Goal: Task Accomplishment & Management: Use online tool/utility

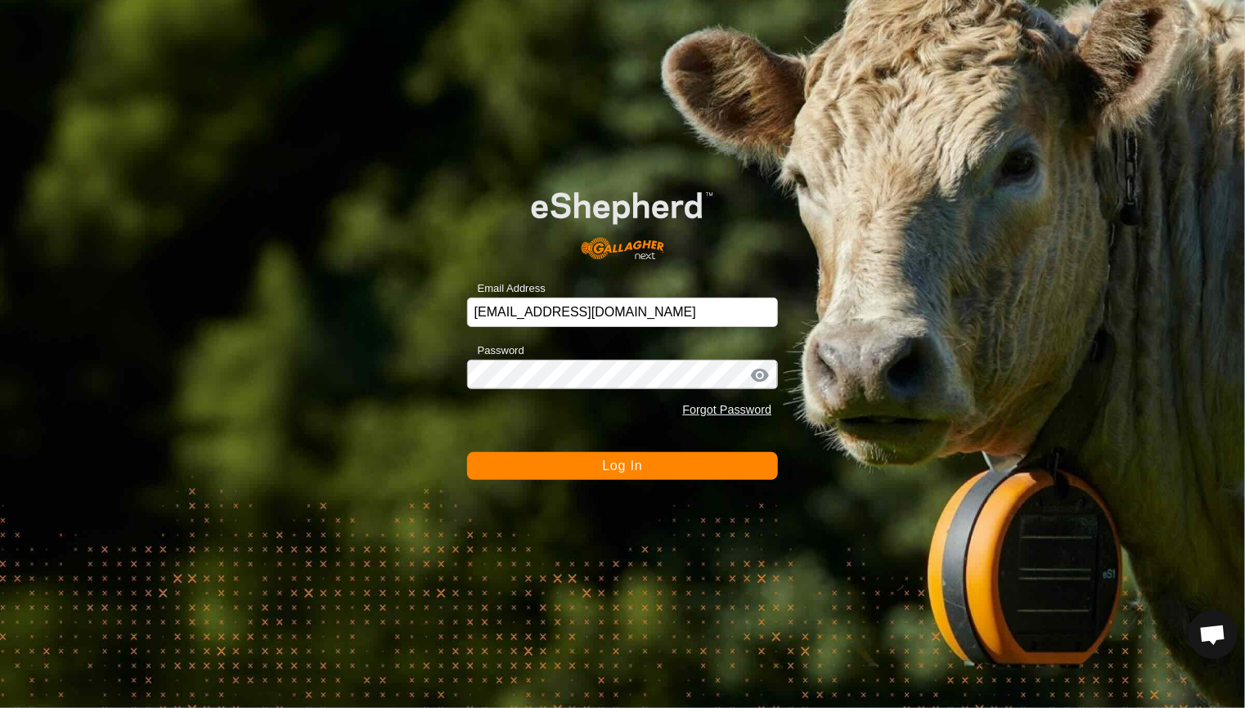
click at [608, 456] on button "Log In" at bounding box center [623, 466] width 312 height 28
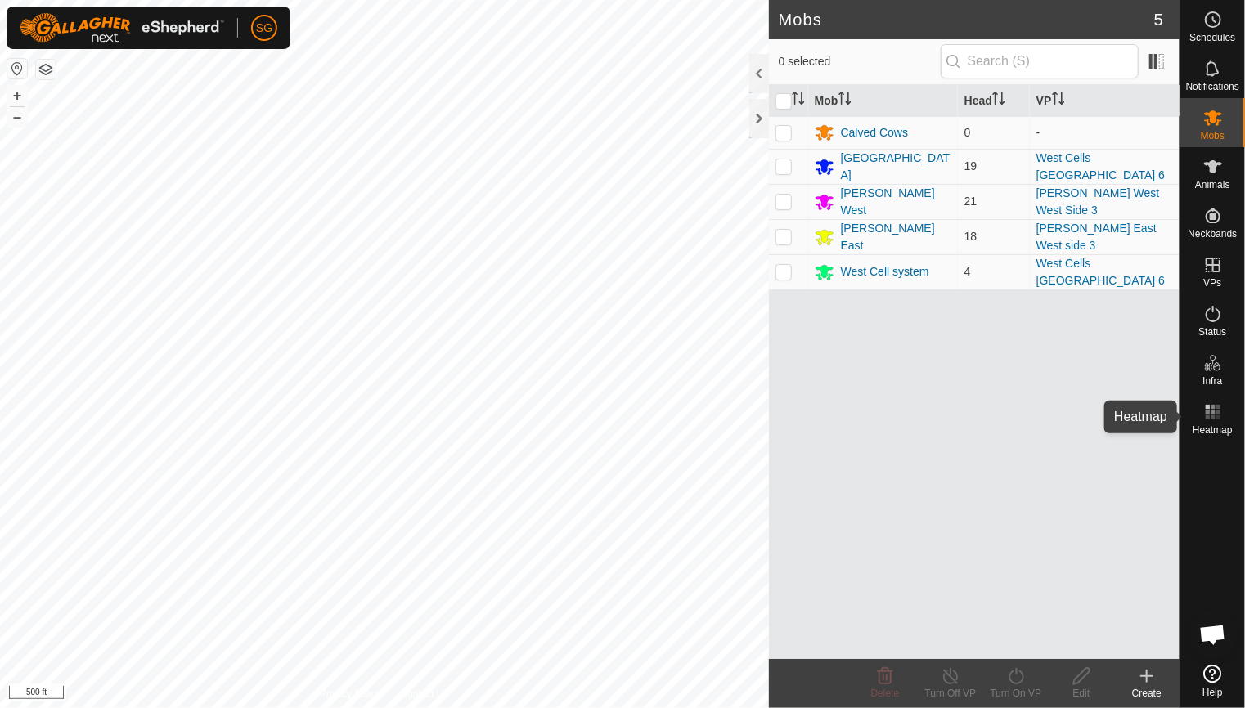
click at [1205, 416] on icon at bounding box center [1213, 412] width 20 height 20
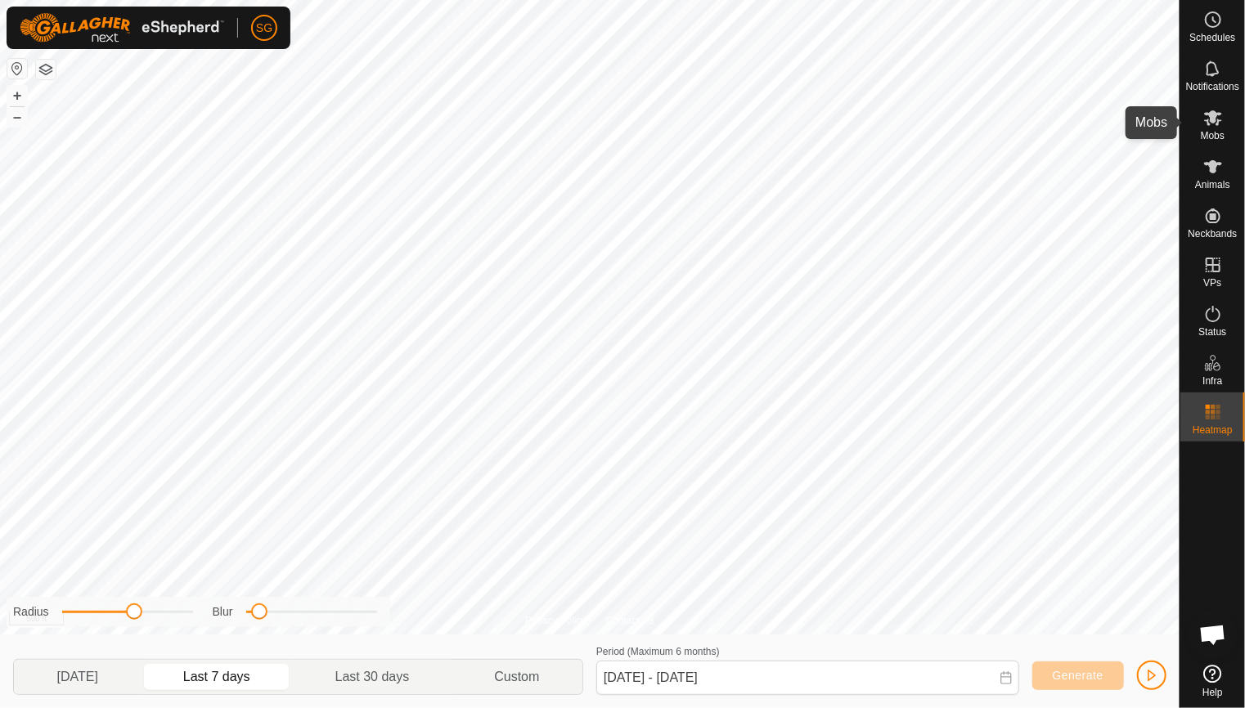
click at [1211, 123] on icon at bounding box center [1213, 118] width 20 height 20
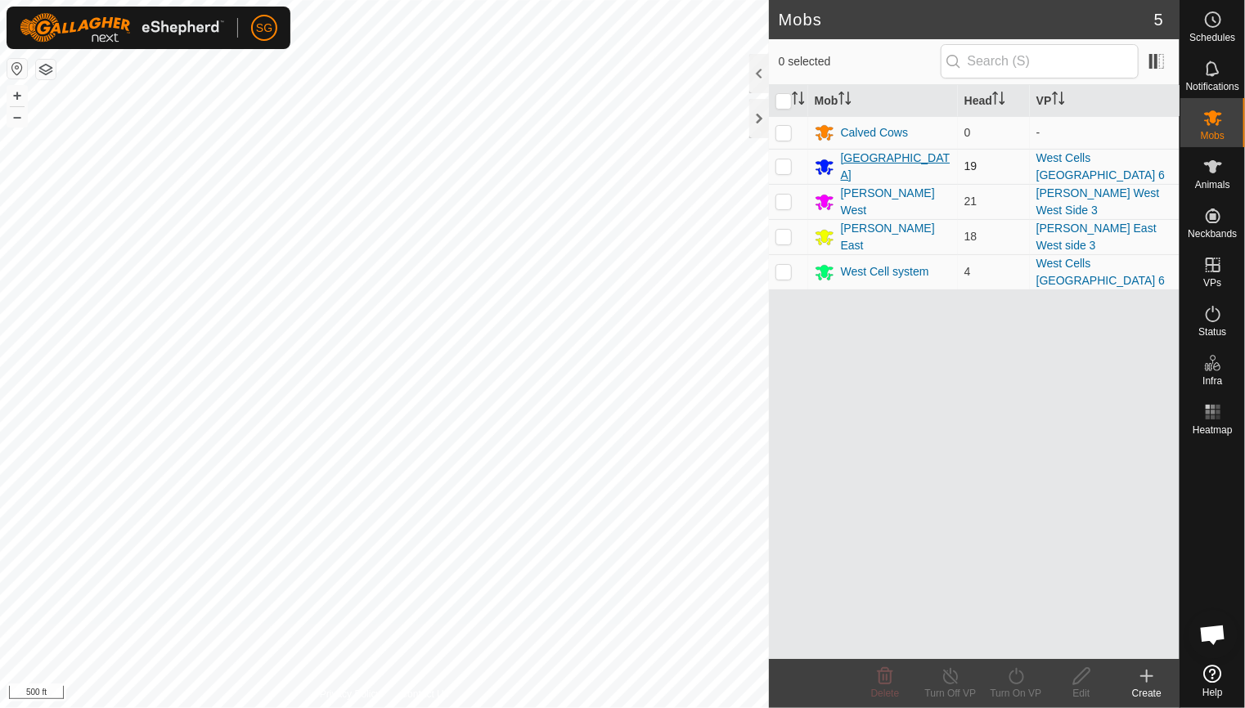
click at [866, 166] on div "[GEOGRAPHIC_DATA]" at bounding box center [896, 167] width 110 height 34
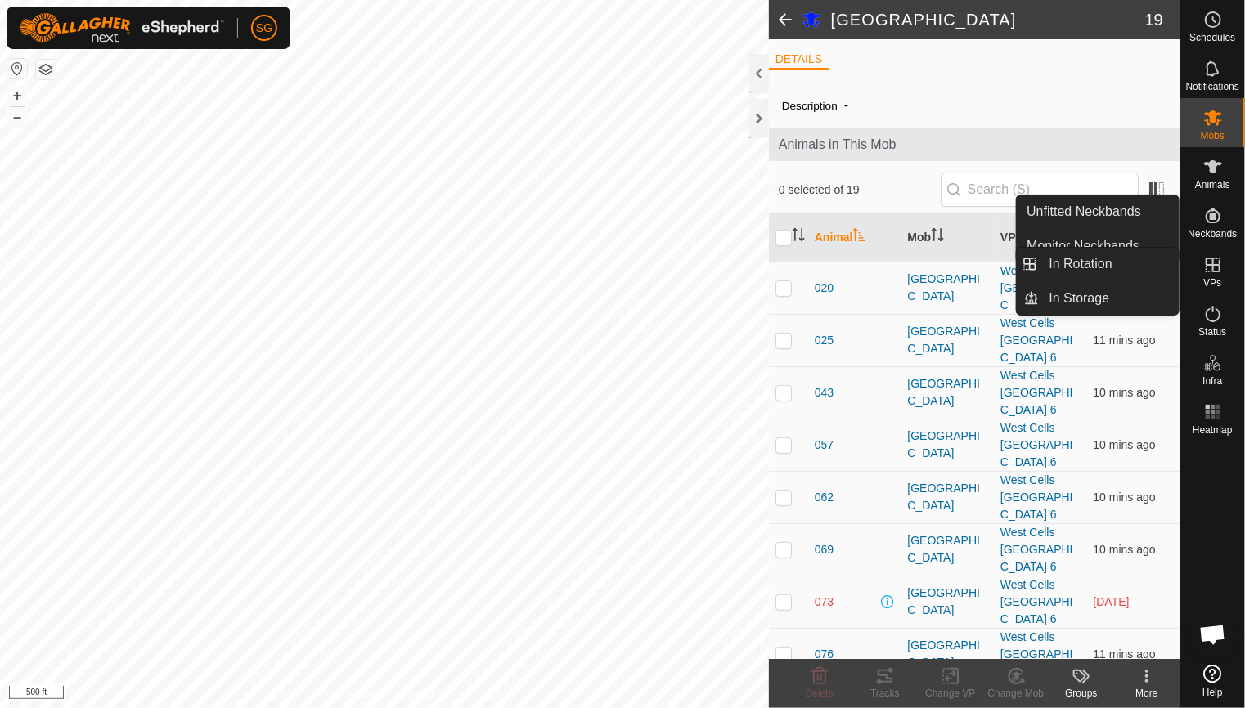
click at [1212, 267] on icon at bounding box center [1213, 265] width 20 height 20
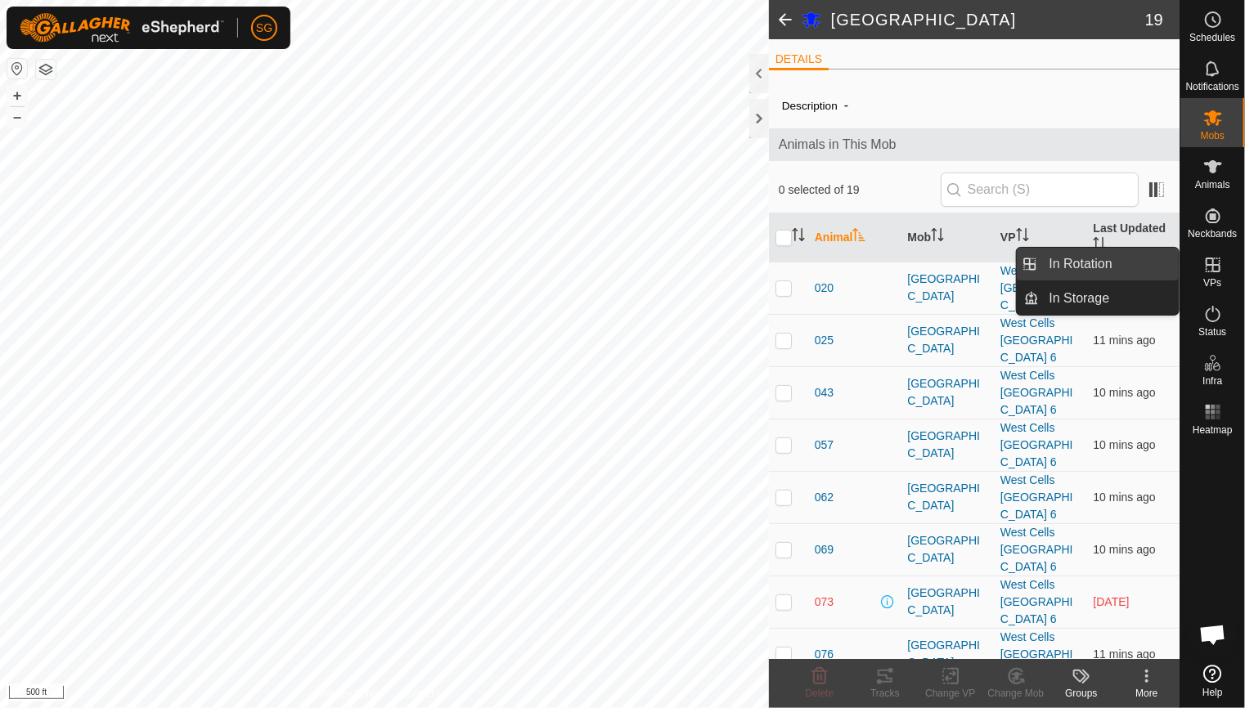
click at [1087, 257] on link "In Rotation" at bounding box center [1110, 264] width 140 height 33
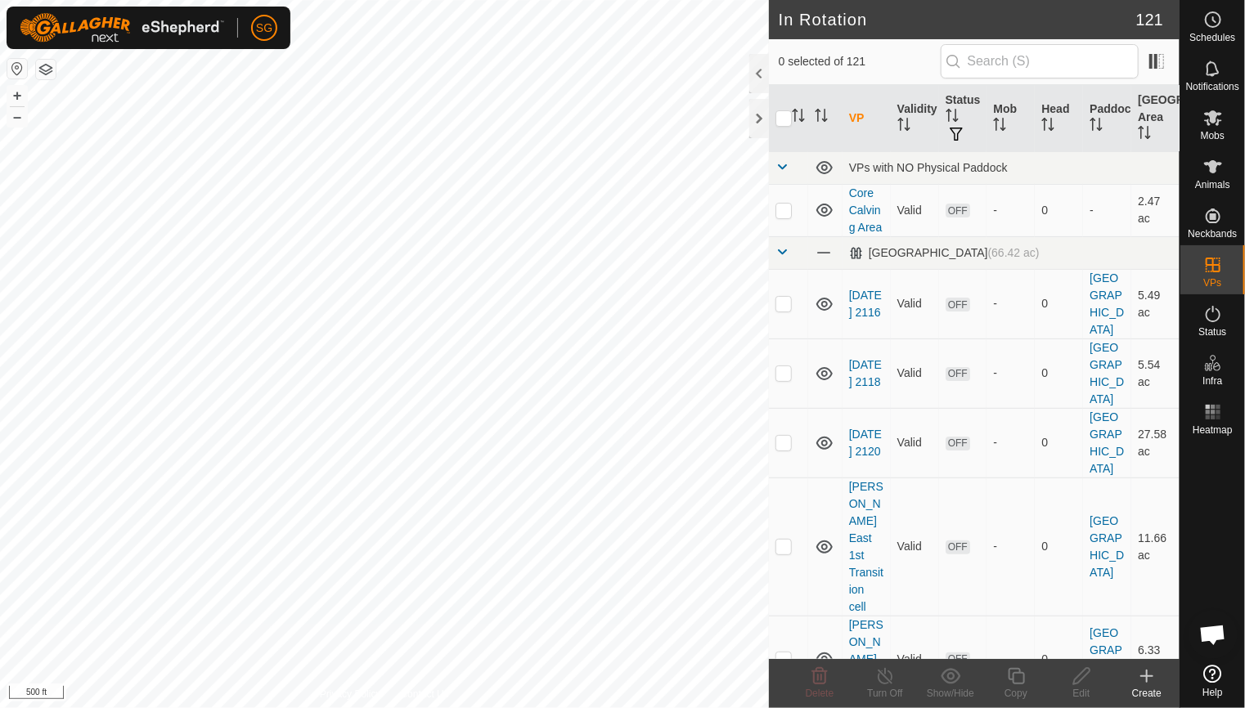
click at [1145, 680] on icon at bounding box center [1147, 677] width 20 height 20
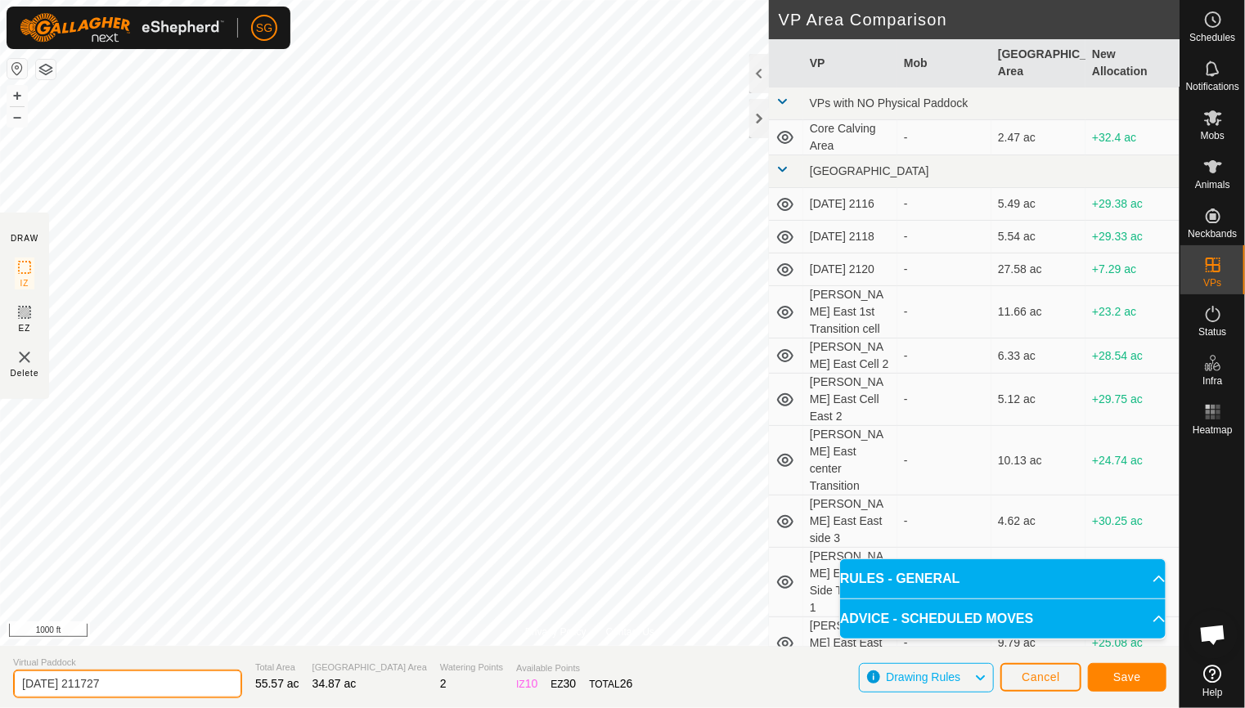
click at [172, 680] on input "[DATE] 211727" at bounding box center [127, 684] width 229 height 29
type input "2"
type input "West Cells 7 Transition [PERSON_NAME] to [GEOGRAPHIC_DATA]"
click at [1119, 672] on span "Save" at bounding box center [1127, 677] width 28 height 13
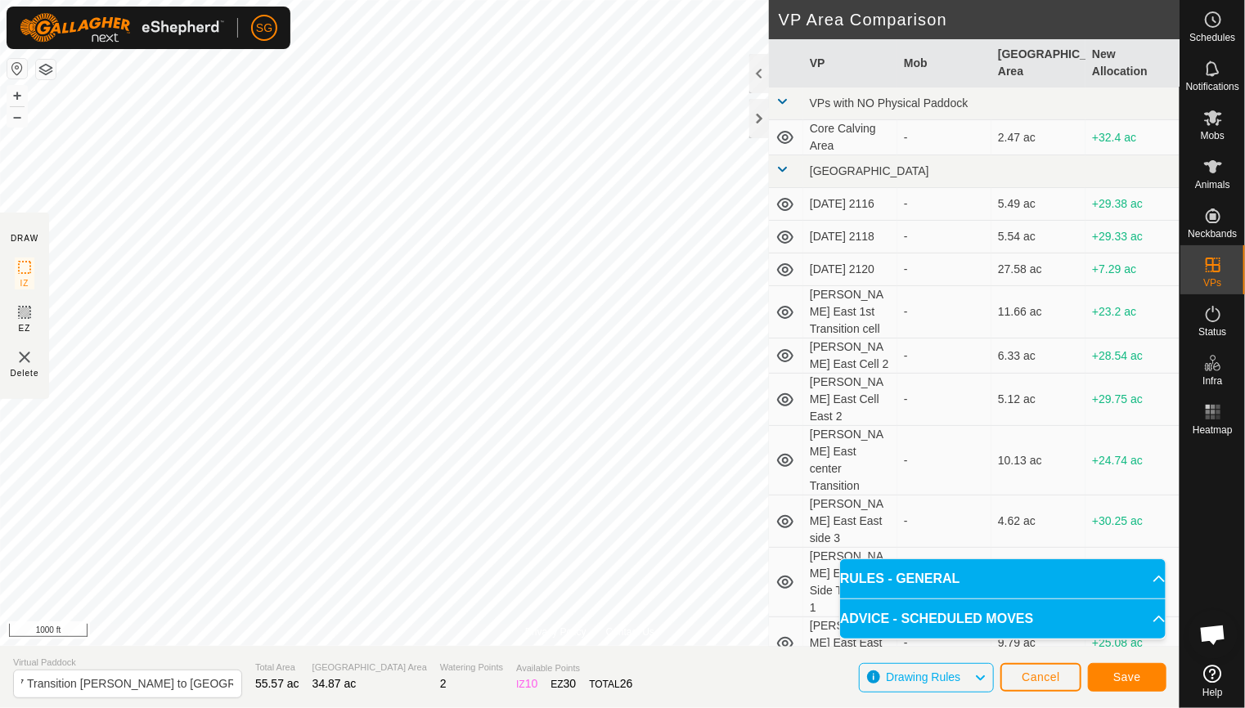
scroll to position [0, 0]
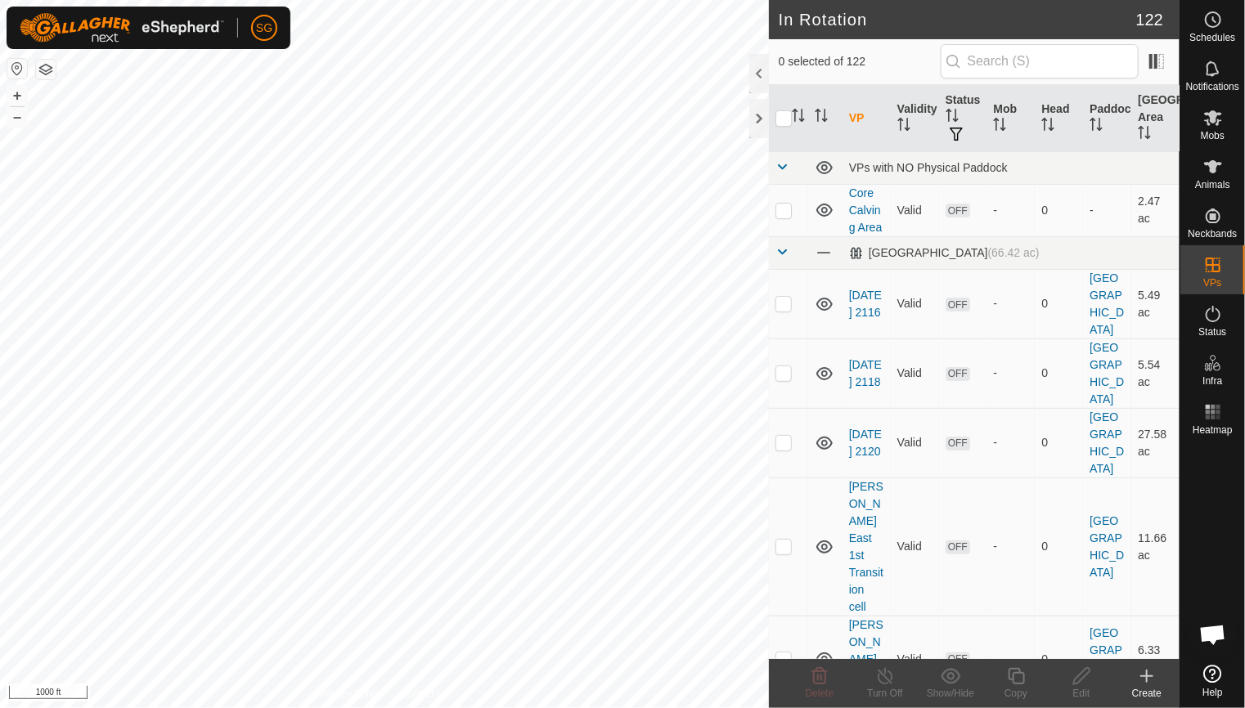
click at [1147, 678] on icon at bounding box center [1147, 676] width 0 height 11
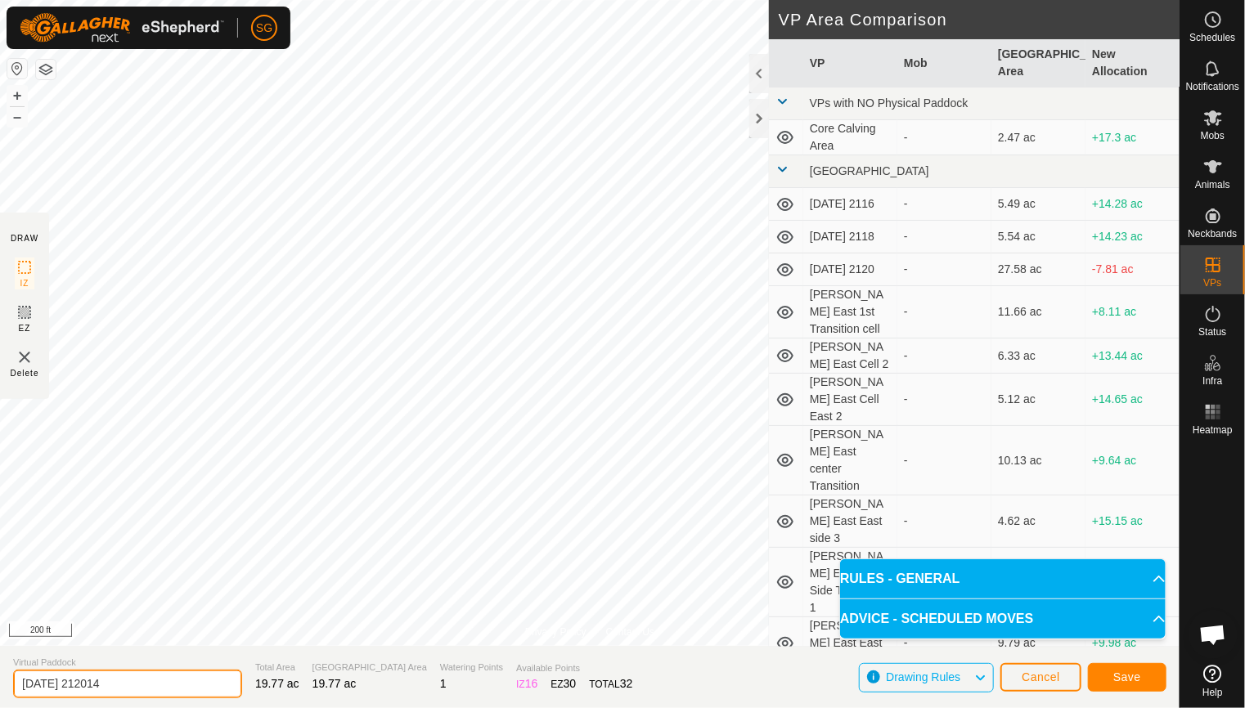
click at [167, 681] on input "[DATE] 212014" at bounding box center [127, 684] width 229 height 29
type input "2"
type input "West Cells [GEOGRAPHIC_DATA][PERSON_NAME]"
click at [1149, 673] on button "Save" at bounding box center [1127, 677] width 79 height 29
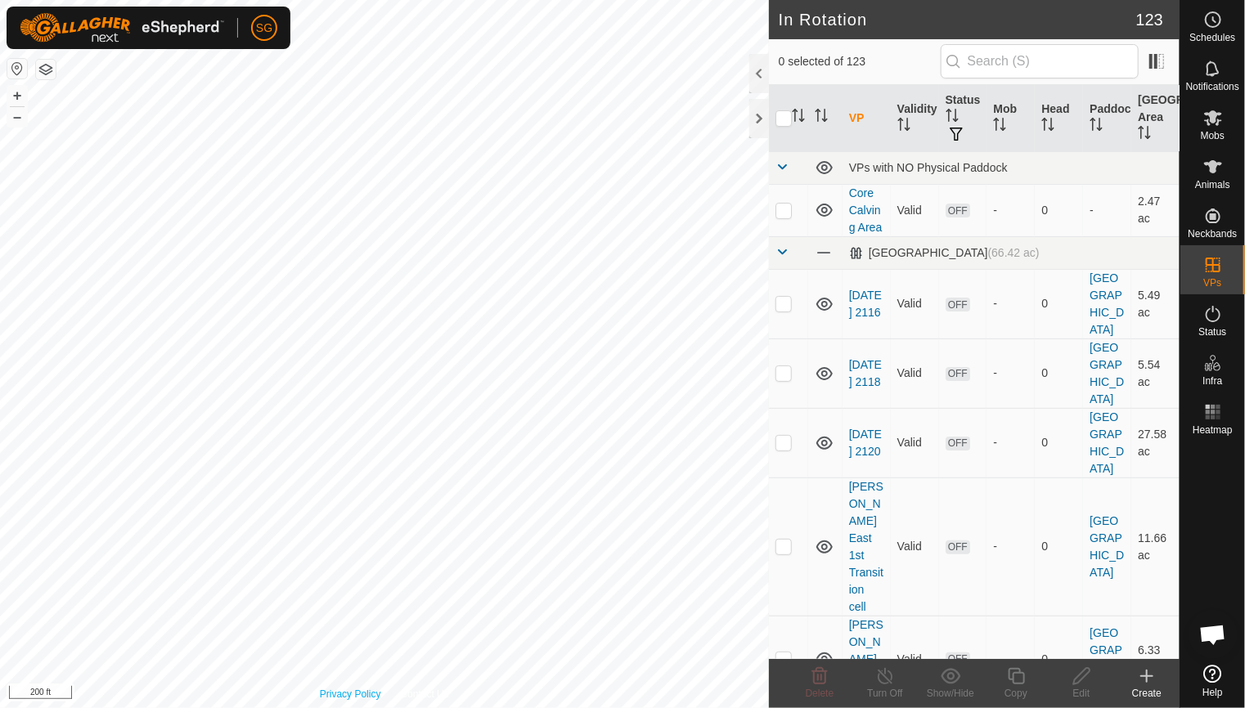
checkbox input "true"
